Goal: Task Accomplishment & Management: Use online tool/utility

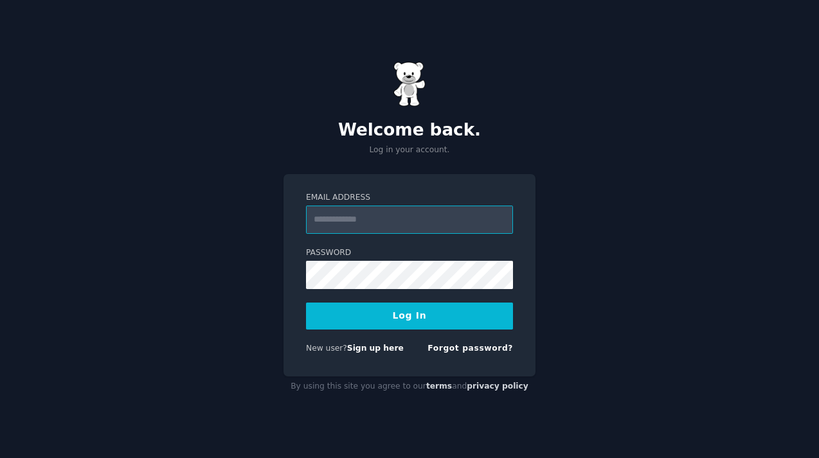
type input "**********"
click at [367, 323] on button "Log In" at bounding box center [409, 316] width 207 height 27
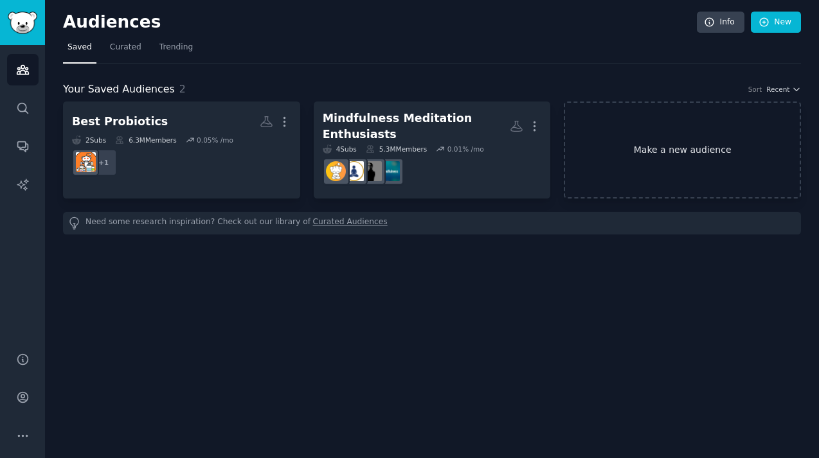
click at [675, 148] on link "Make a new audience" at bounding box center [682, 150] width 237 height 97
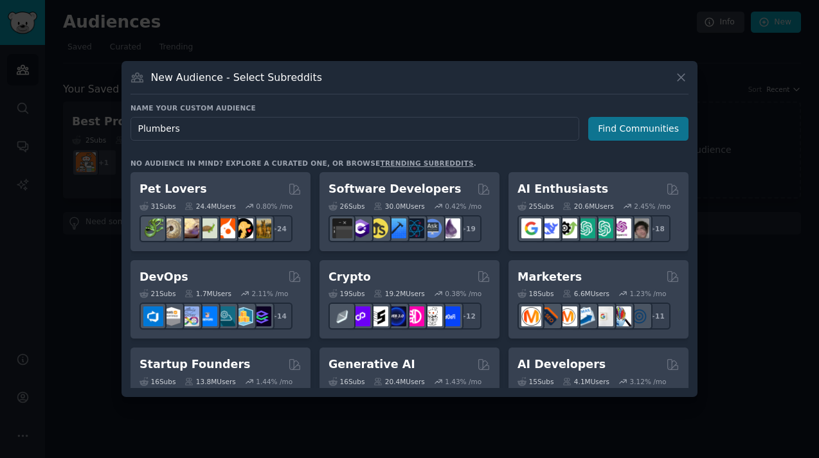
type input "Plumbers"
click at [610, 128] on button "Find Communities" at bounding box center [638, 129] width 100 height 24
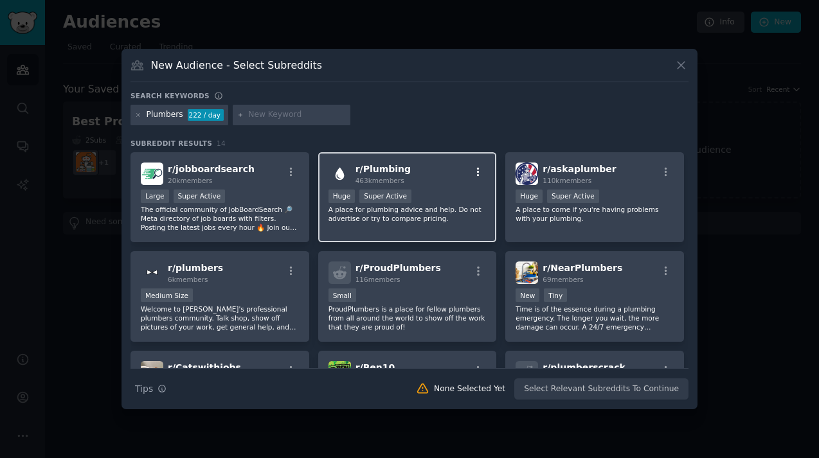
click at [474, 168] on icon "button" at bounding box center [478, 172] width 12 height 12
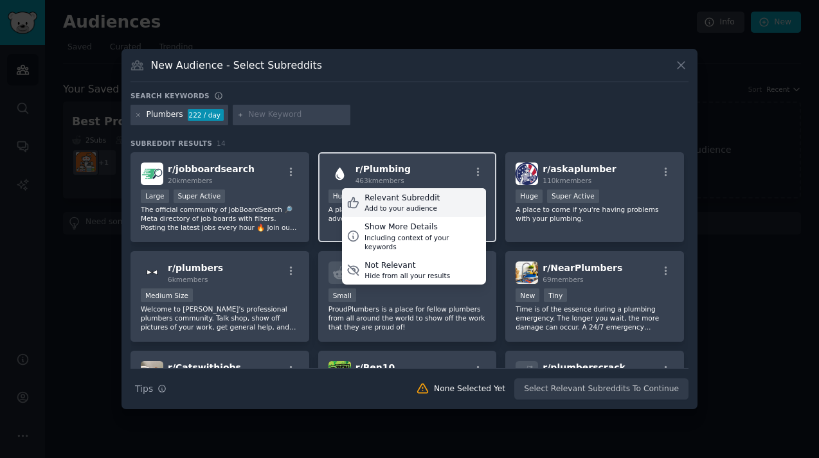
click at [397, 199] on div "Relevant Subreddit" at bounding box center [401, 199] width 75 height 12
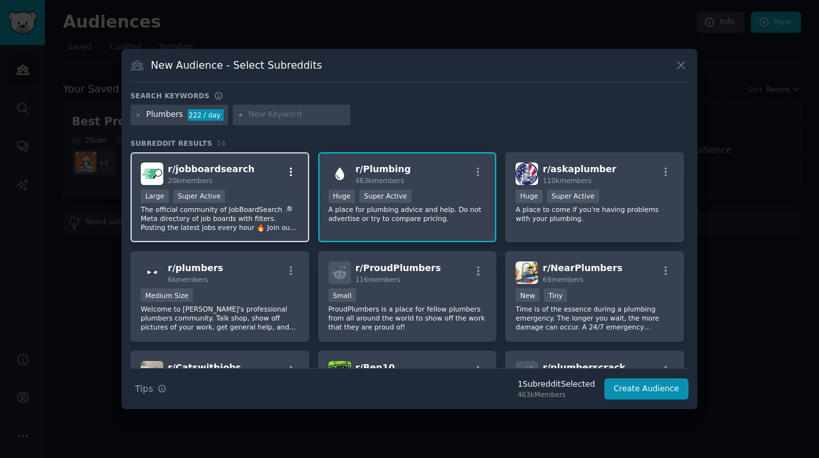
click at [289, 171] on icon "button" at bounding box center [291, 172] width 12 height 12
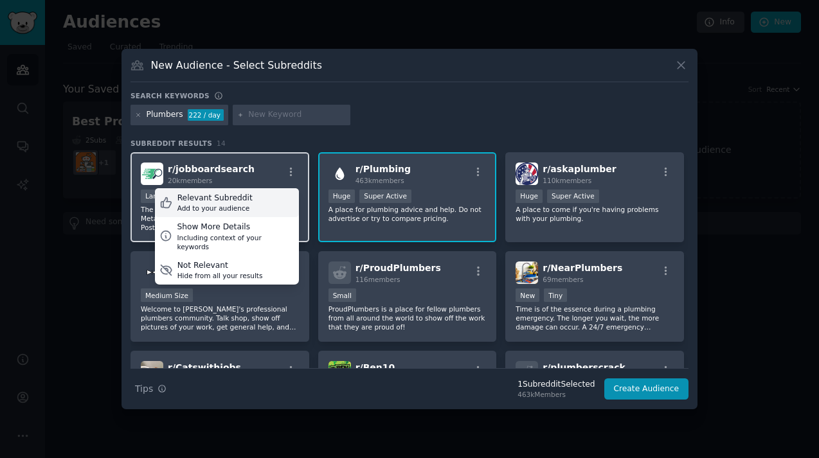
click at [243, 202] on div "Relevant Subreddit" at bounding box center [214, 199] width 75 height 12
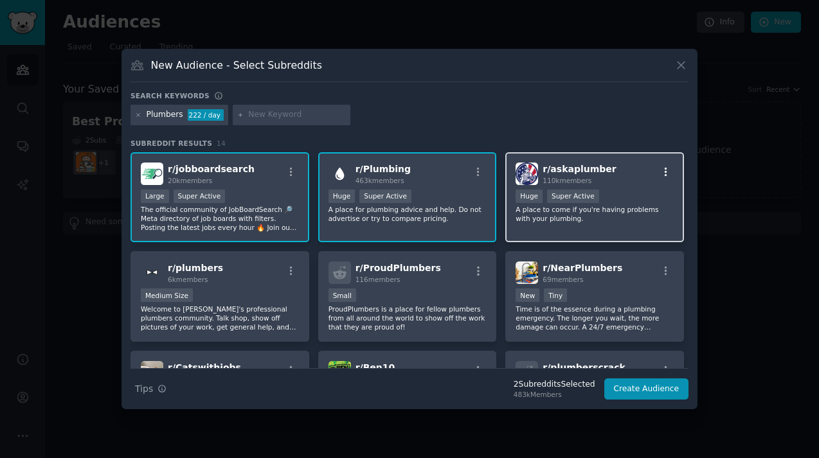
click at [668, 168] on button "button" at bounding box center [666, 172] width 16 height 12
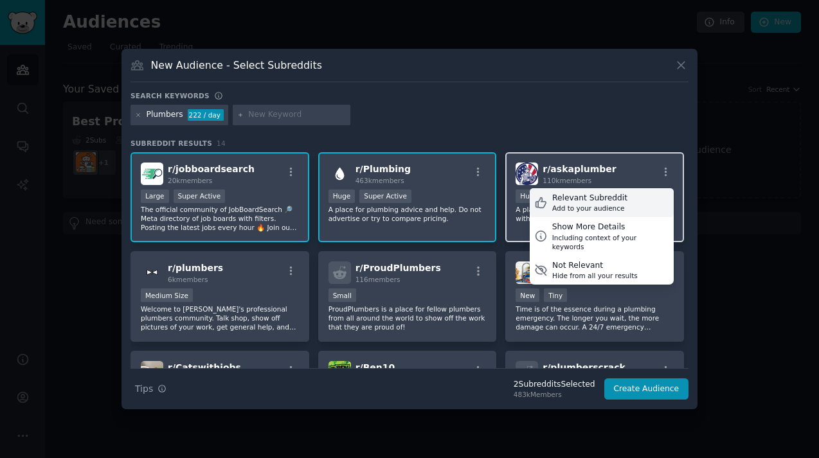
click at [578, 197] on div "Relevant Subreddit" at bounding box center [589, 199] width 75 height 12
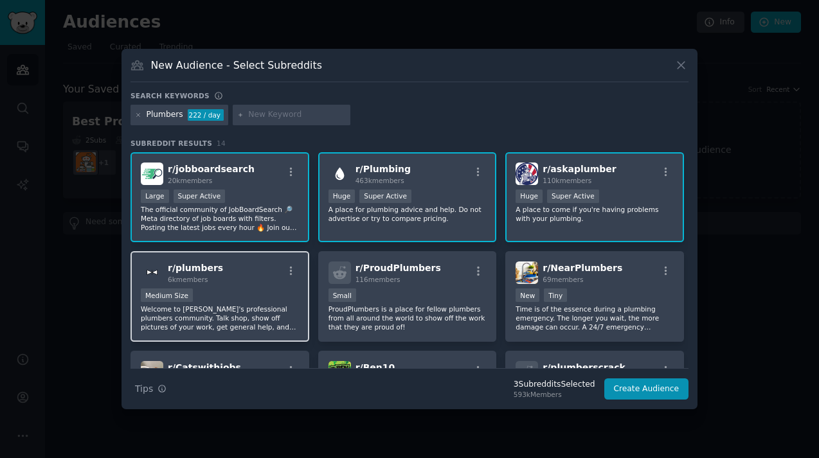
scroll to position [24, 0]
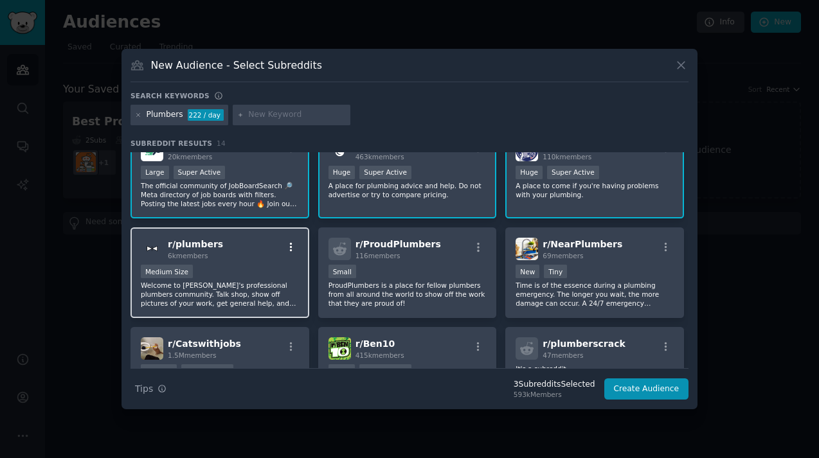
click at [291, 247] on icon "button" at bounding box center [291, 248] width 12 height 12
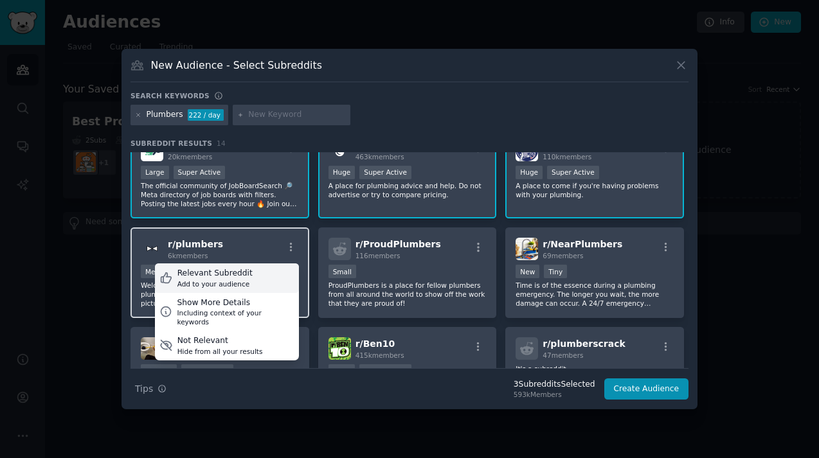
click at [245, 275] on div "Relevant Subreddit" at bounding box center [214, 274] width 75 height 12
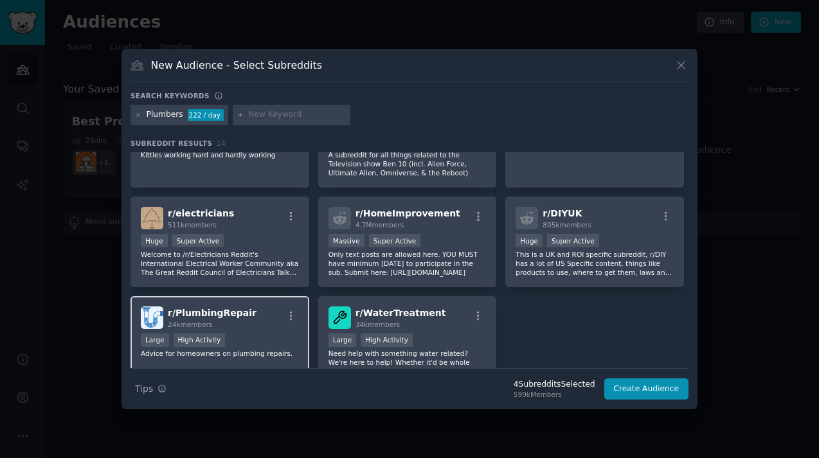
scroll to position [255, 0]
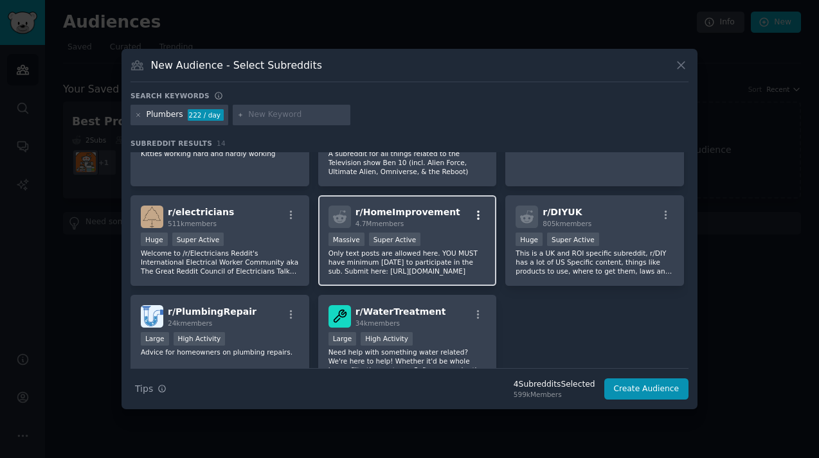
click at [475, 212] on icon "button" at bounding box center [478, 216] width 12 height 12
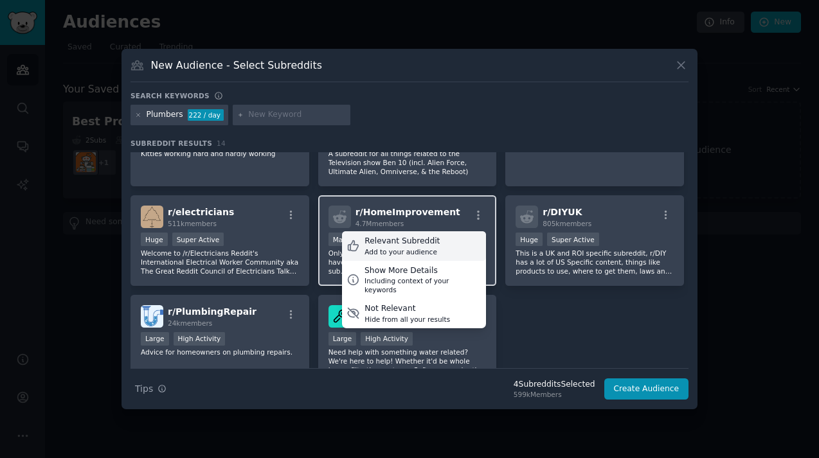
click at [435, 240] on div "Relevant Subreddit Add to your audience" at bounding box center [414, 246] width 144 height 30
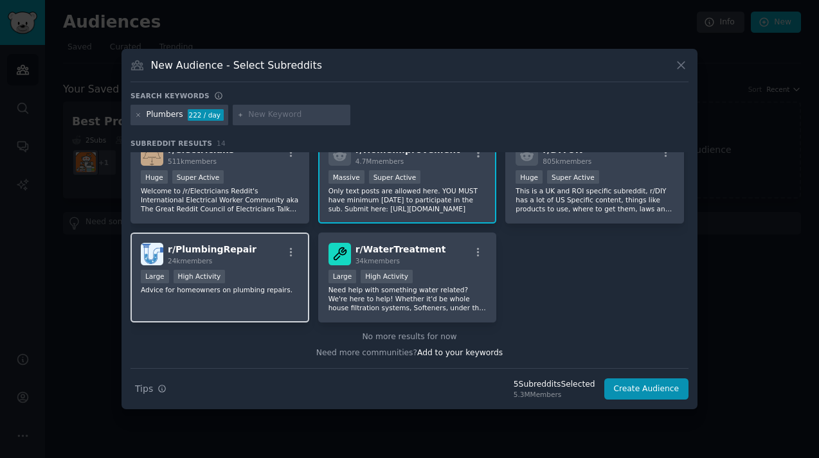
scroll to position [316, 0]
click at [286, 251] on icon "button" at bounding box center [291, 253] width 12 height 12
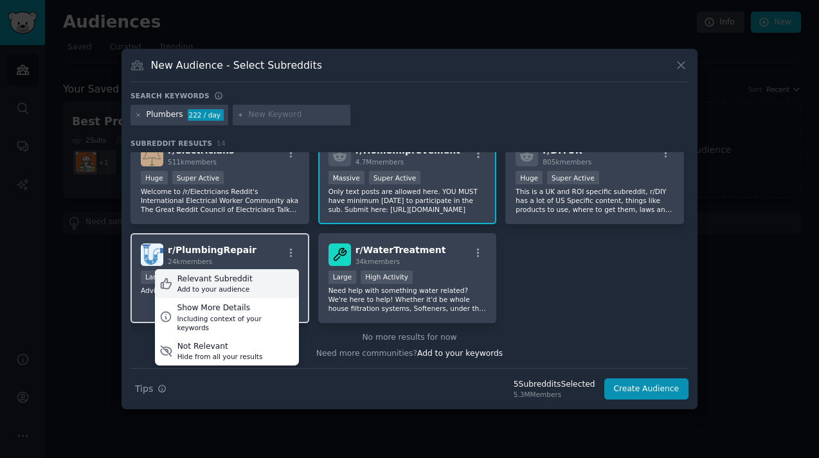
click at [242, 282] on div "Relevant Subreddit" at bounding box center [214, 280] width 75 height 12
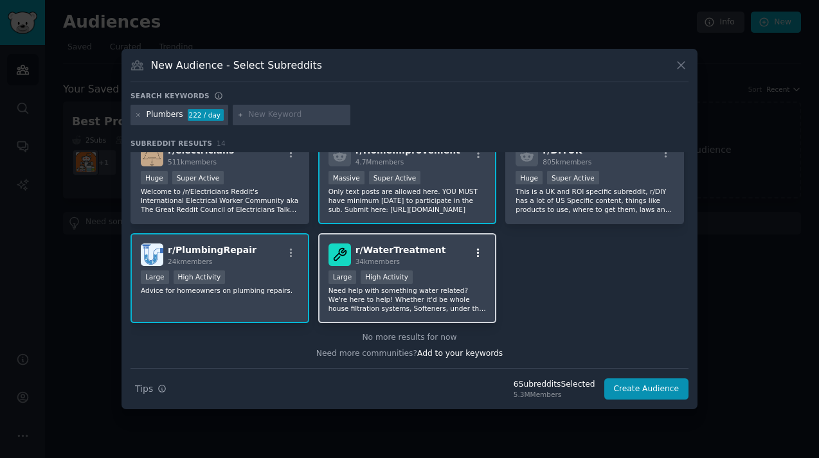
click at [477, 249] on icon "button" at bounding box center [478, 252] width 3 height 9
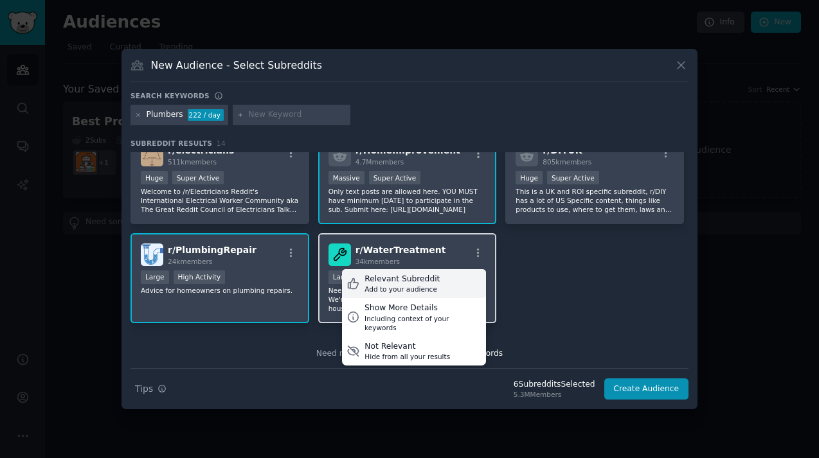
click at [436, 278] on div "Relevant Subreddit Add to your audience" at bounding box center [414, 284] width 144 height 30
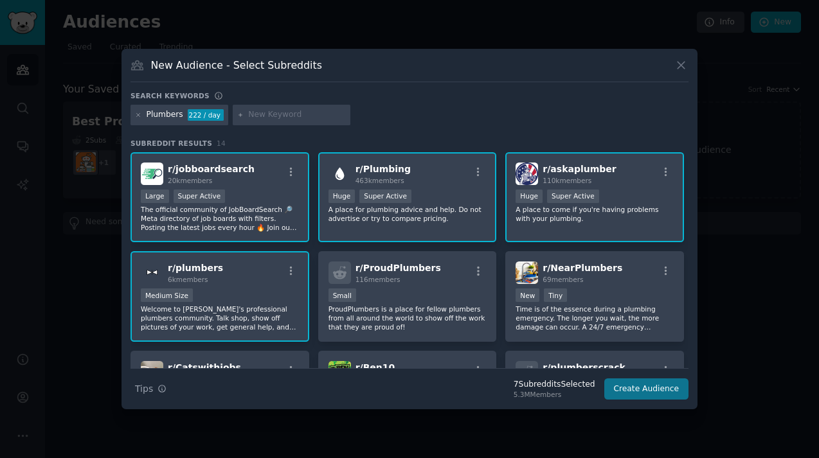
scroll to position [0, 0]
click at [634, 390] on button "Create Audience" at bounding box center [646, 390] width 85 height 22
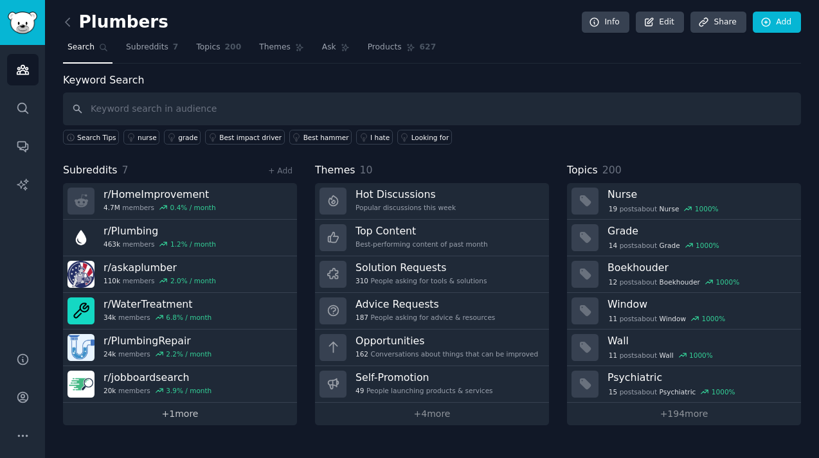
click at [190, 417] on link "+ 1 more" at bounding box center [180, 414] width 234 height 22
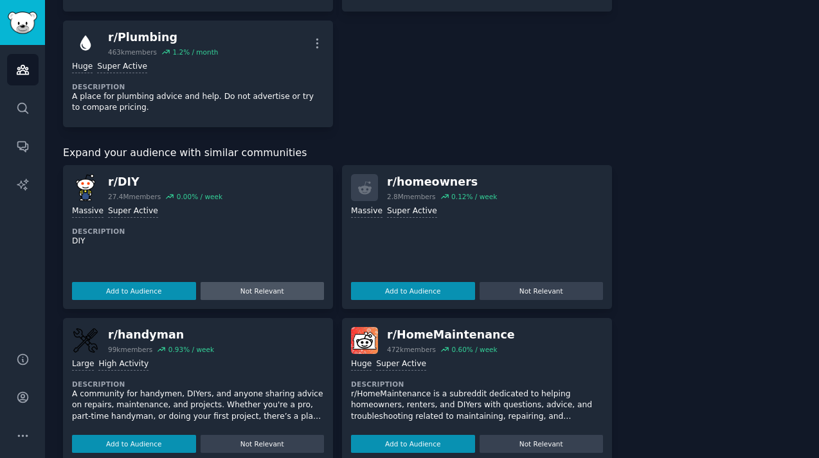
scroll to position [501, 0]
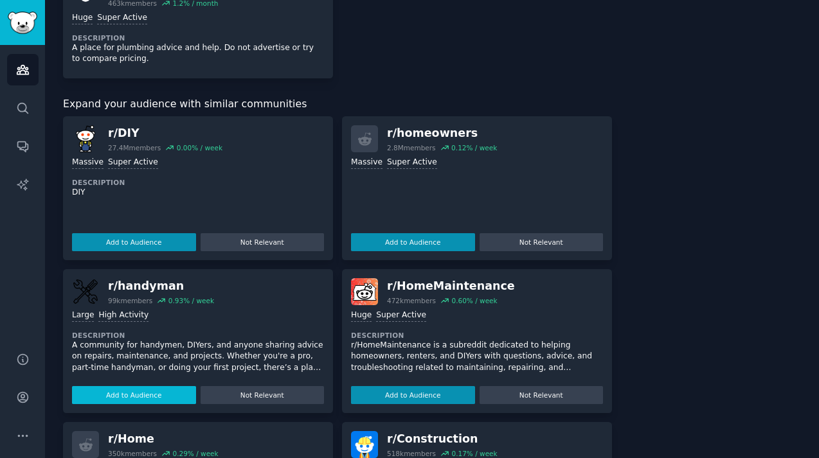
click at [149, 390] on button "Add to Audience" at bounding box center [134, 395] width 124 height 18
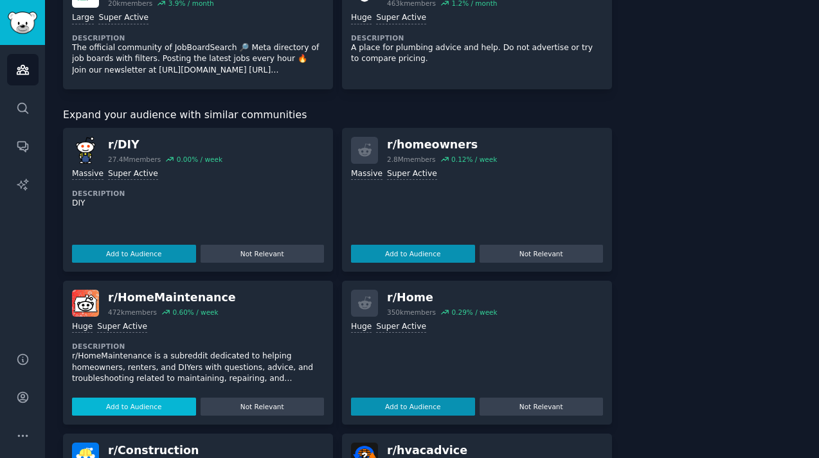
click at [123, 398] on button "Add to Audience" at bounding box center [134, 407] width 124 height 18
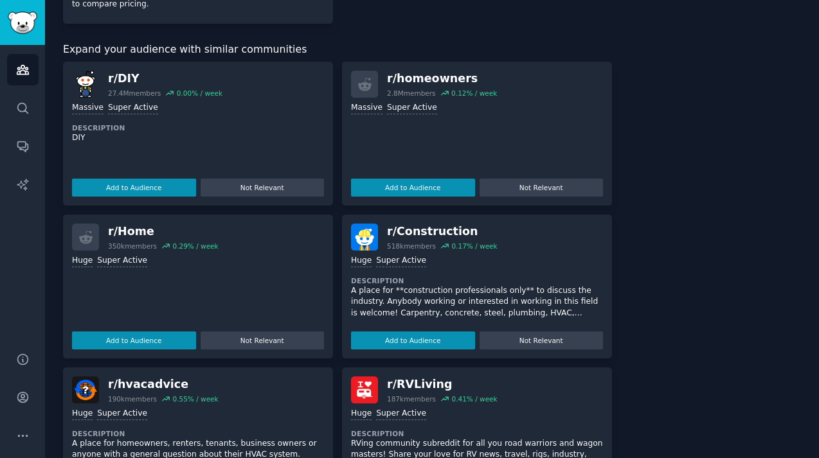
scroll to position [689, 0]
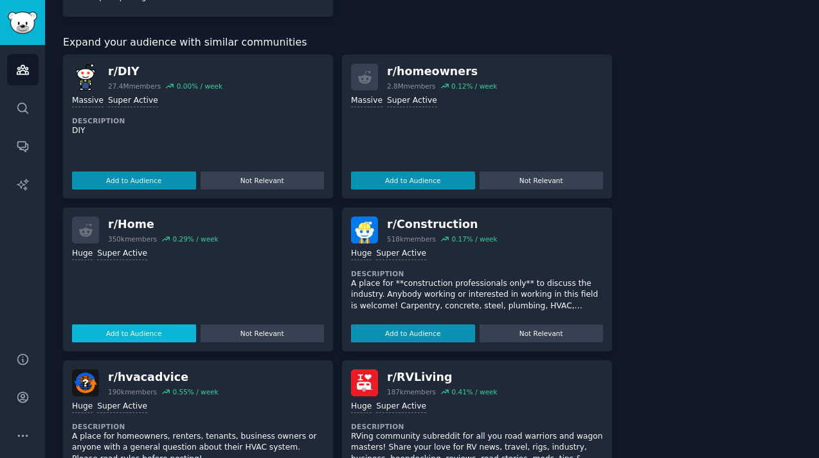
click at [125, 329] on button "Add to Audience" at bounding box center [134, 334] width 124 height 18
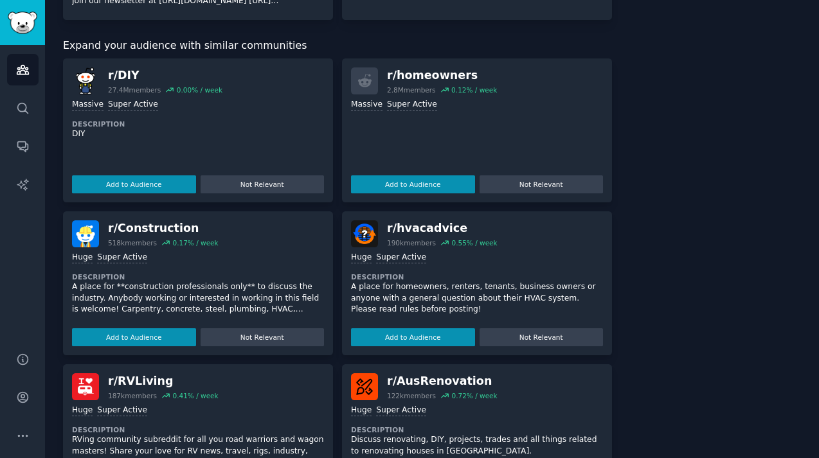
scroll to position [692, 0]
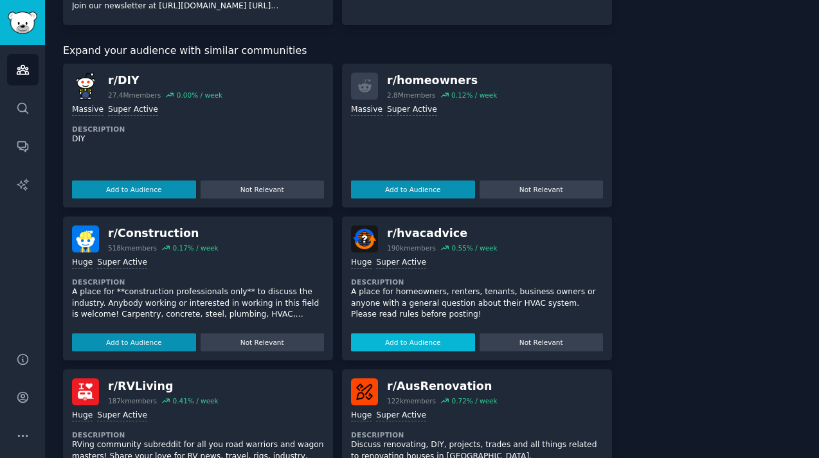
click at [434, 334] on button "Add to Audience" at bounding box center [413, 343] width 124 height 18
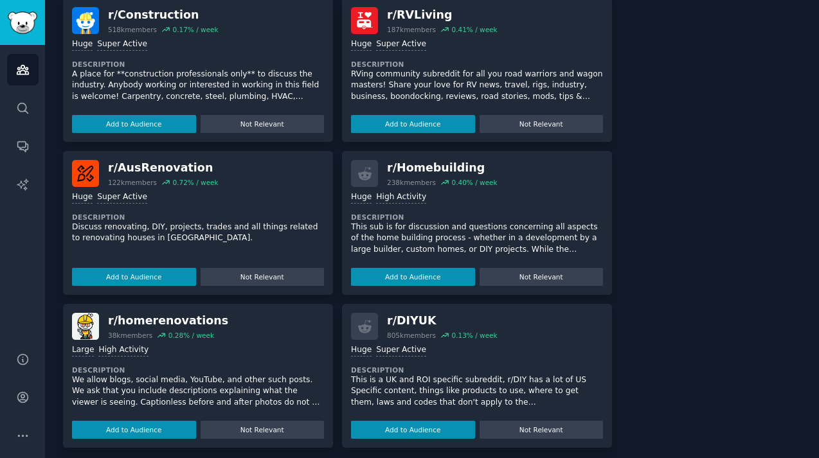
scroll to position [1025, 0]
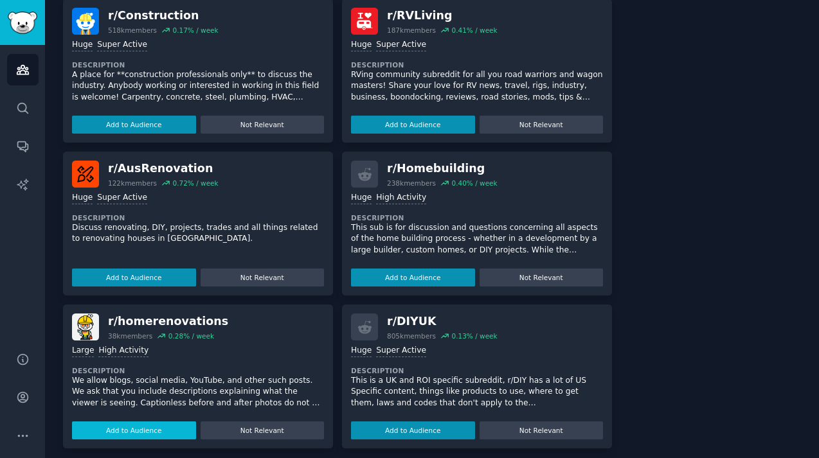
click at [143, 422] on button "Add to Audience" at bounding box center [134, 431] width 124 height 18
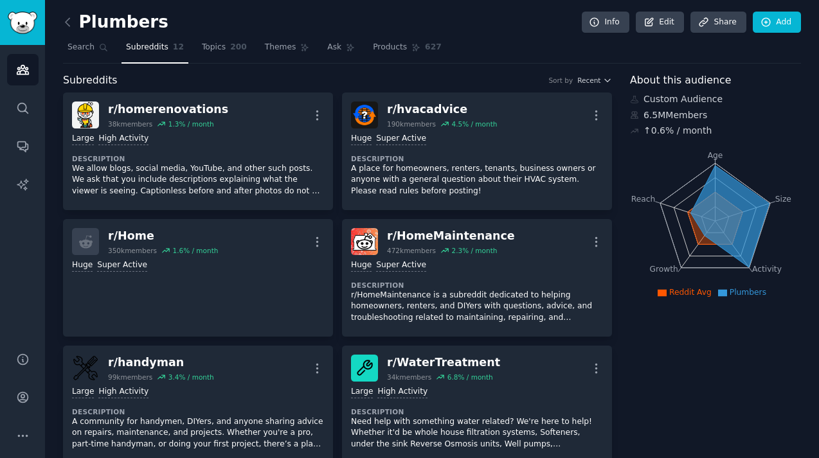
scroll to position [0, 0]
click at [144, 48] on span "Subreddits" at bounding box center [147, 48] width 42 height 12
click at [69, 21] on icon at bounding box center [67, 21] width 13 height 13
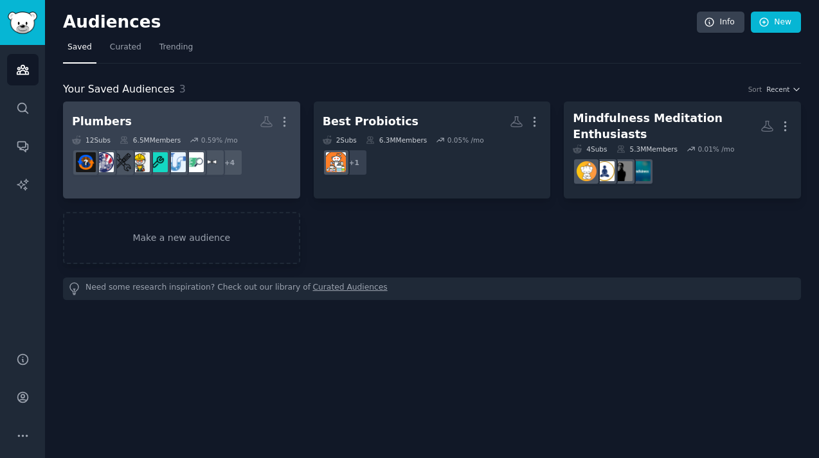
click at [183, 111] on h2 "Plumbers More" at bounding box center [181, 122] width 219 height 22
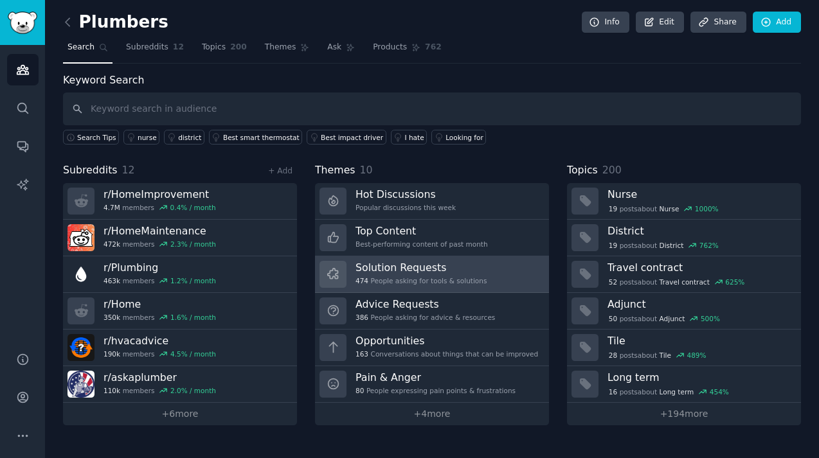
click at [408, 267] on h3 "Solution Requests" at bounding box center [420, 267] width 131 height 13
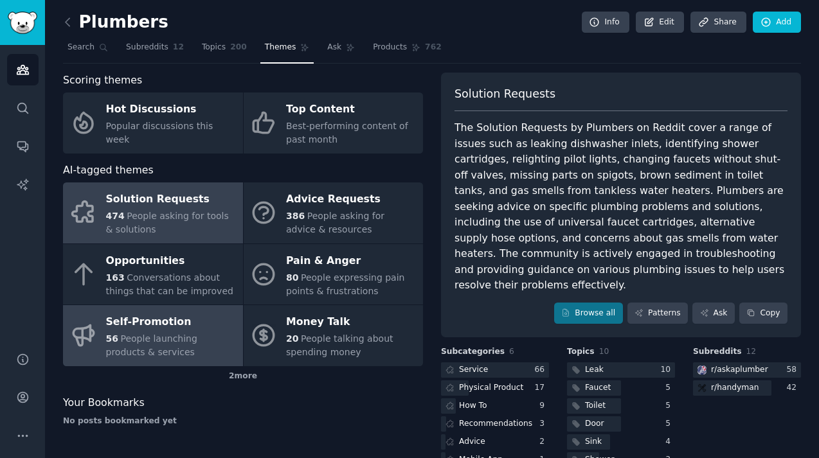
click at [172, 337] on span "People launching products & services" at bounding box center [151, 346] width 91 height 24
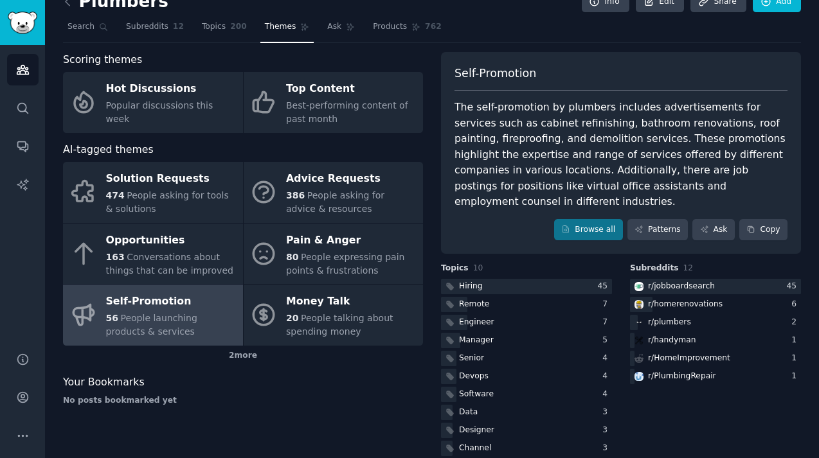
scroll to position [20, 0]
click at [480, 390] on div "Software" at bounding box center [476, 396] width 35 height 12
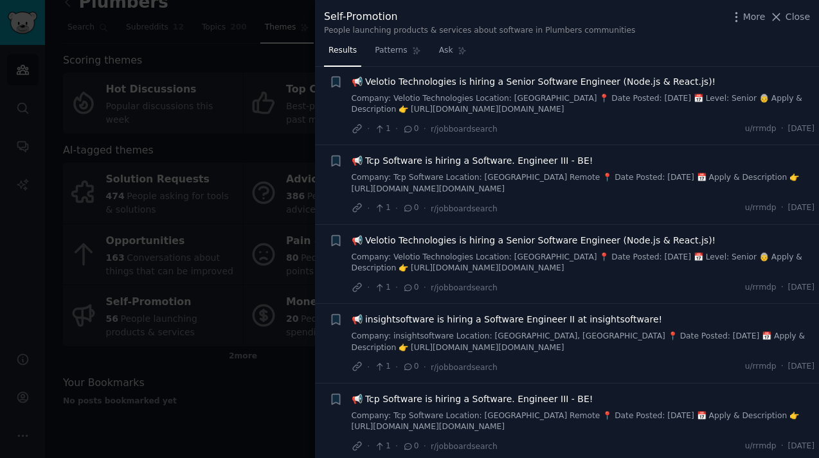
scroll to position [100, 0]
click at [791, 17] on span "Close" at bounding box center [797, 16] width 24 height 13
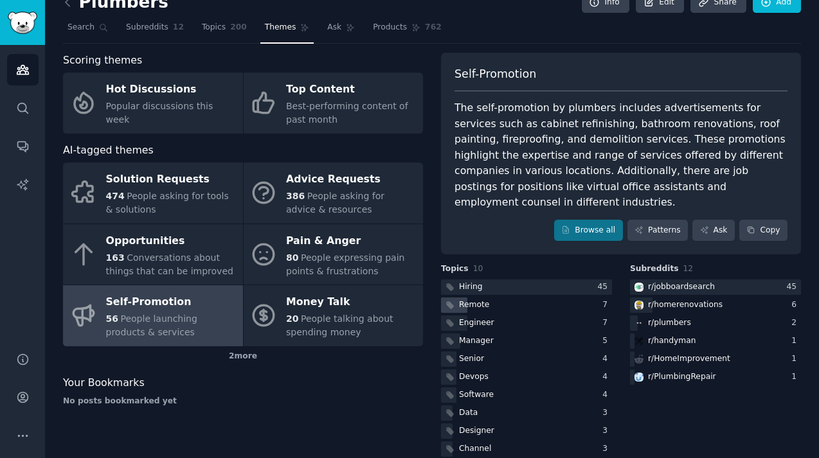
click at [490, 298] on div "Remote" at bounding box center [526, 306] width 171 height 16
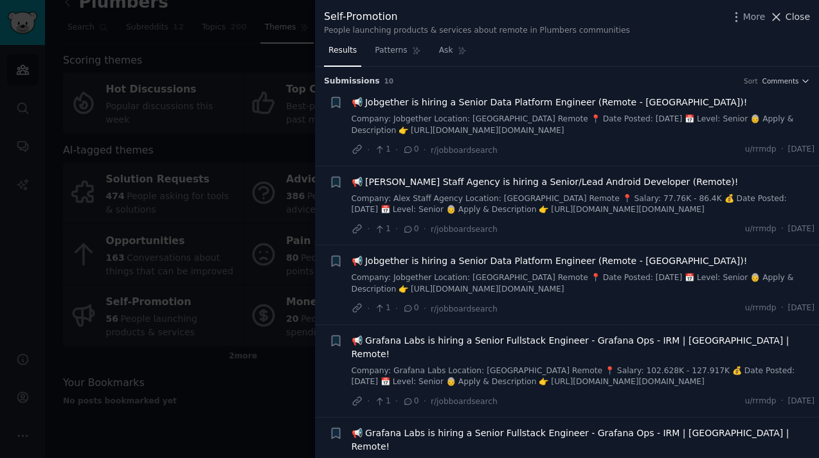
click at [790, 12] on span "Close" at bounding box center [797, 16] width 24 height 13
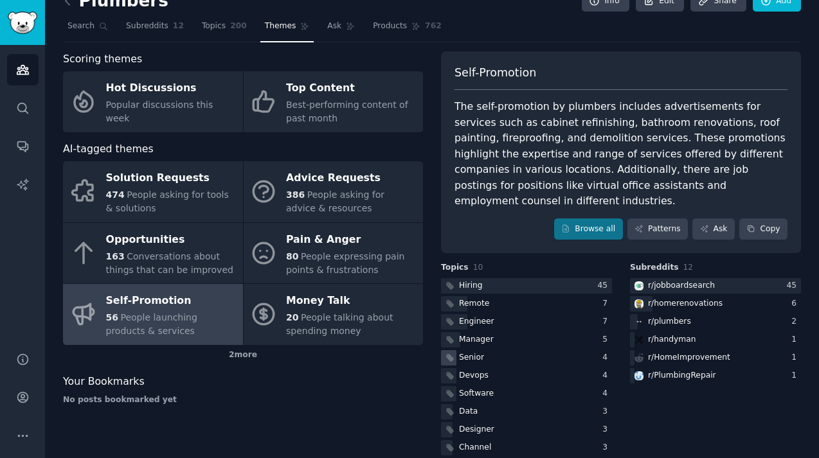
scroll to position [20, 0]
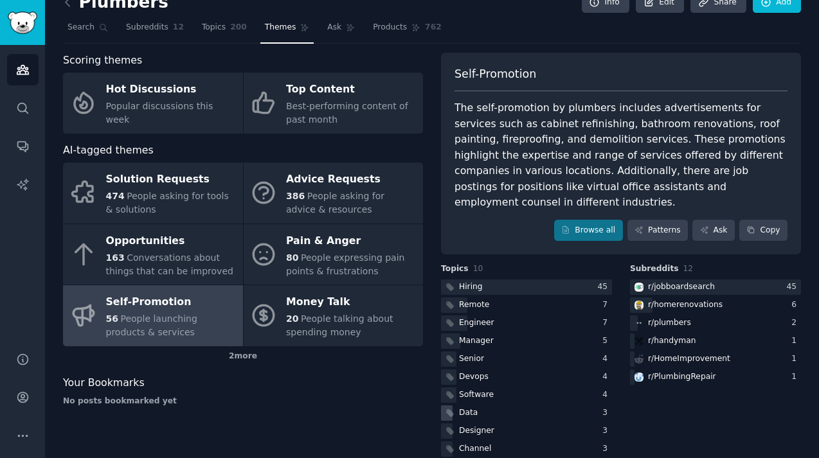
click at [470, 408] on div "Data" at bounding box center [468, 414] width 19 height 12
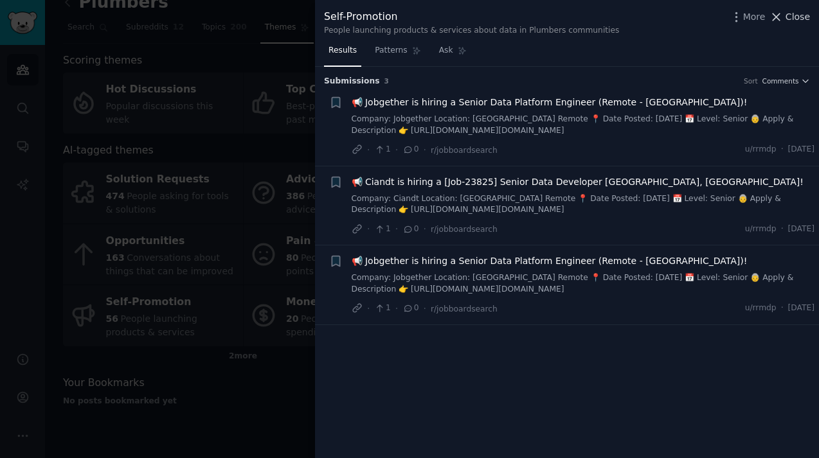
click at [785, 12] on button "Close" at bounding box center [789, 16] width 40 height 13
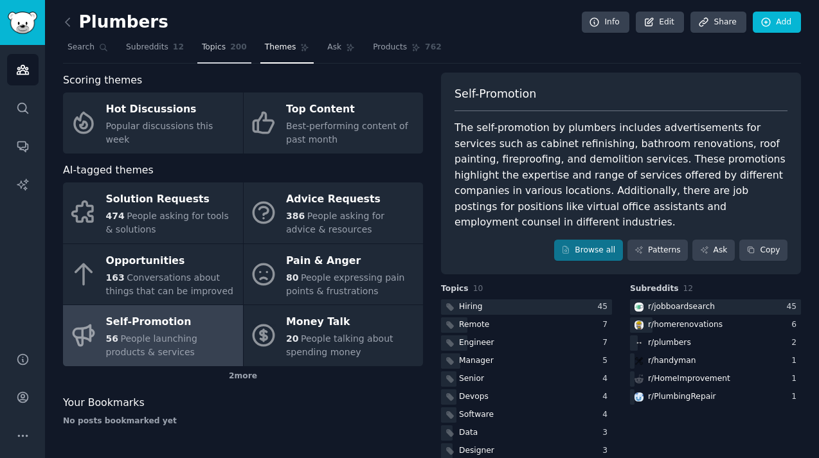
click at [209, 43] on span "Topics" at bounding box center [214, 48] width 24 height 12
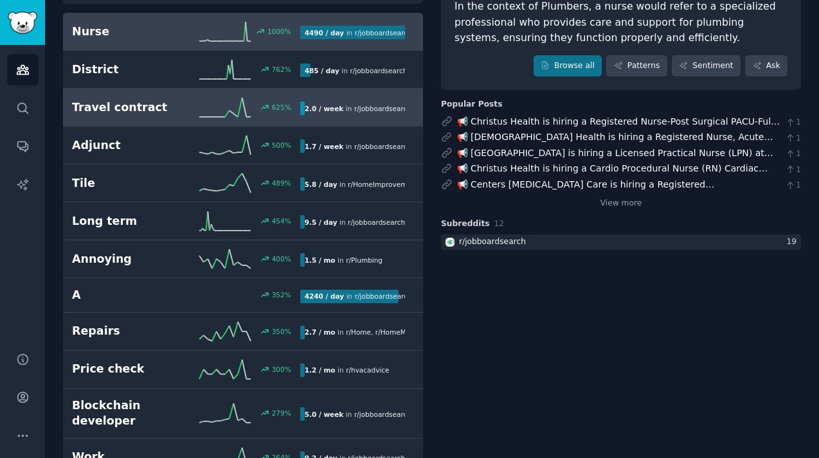
scroll to position [134, 0]
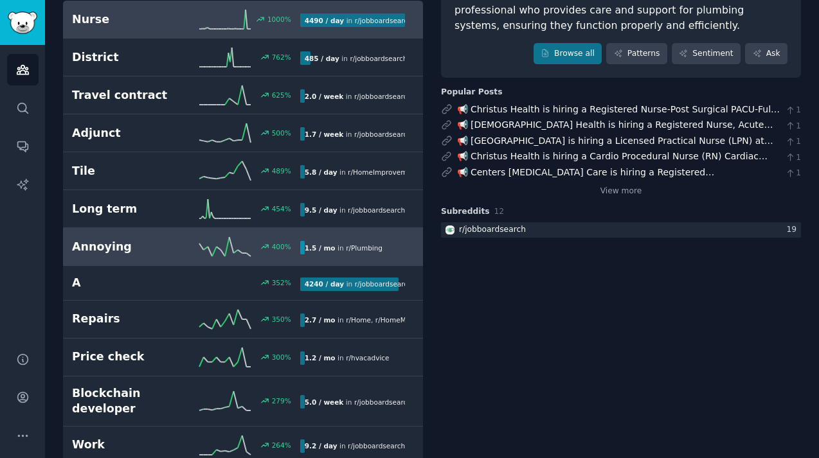
click at [152, 243] on h2 "Annoying" at bounding box center [129, 247] width 114 height 16
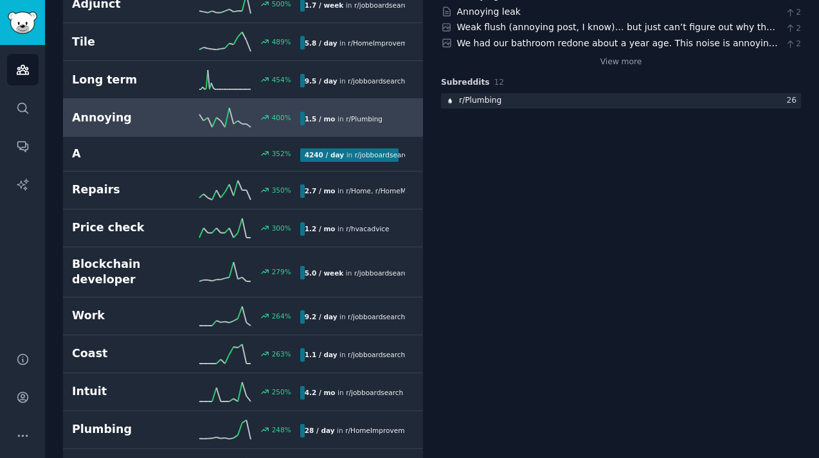
scroll to position [265, 0]
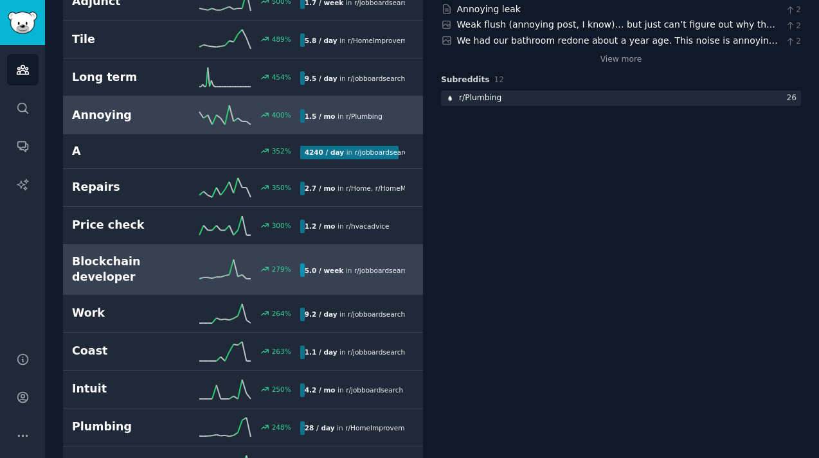
click at [150, 262] on h2 "Blockchain developer" at bounding box center [129, 269] width 114 height 31
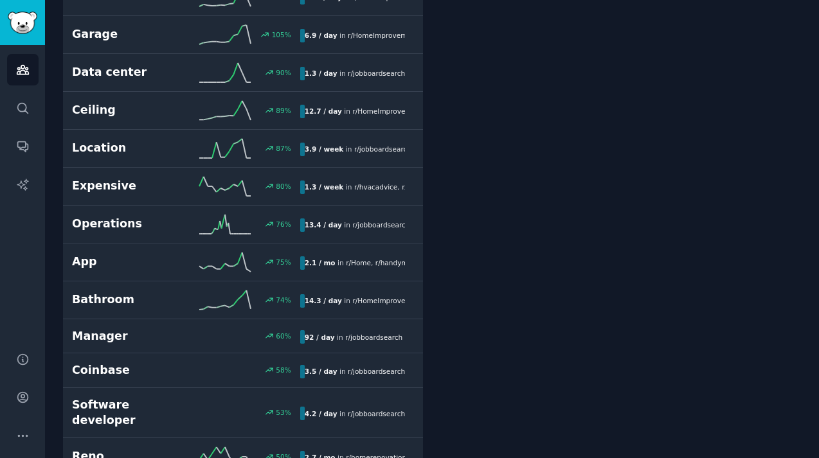
scroll to position [1054, 0]
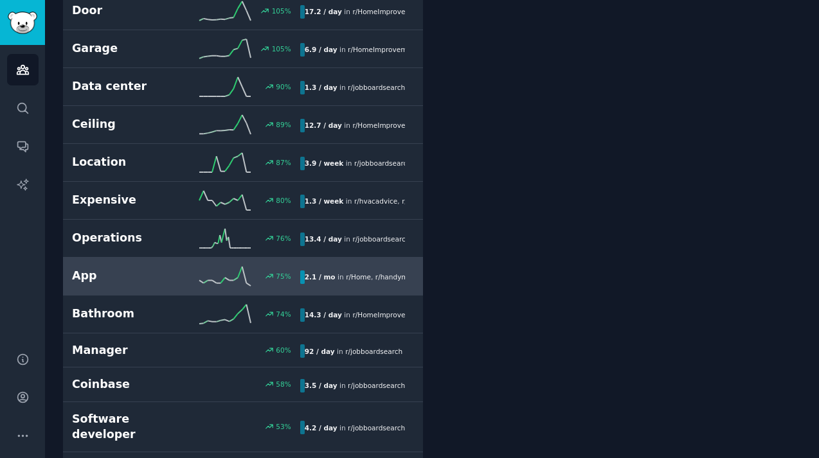
click at [127, 268] on h2 "App" at bounding box center [129, 276] width 114 height 16
